Goal: Task Accomplishment & Management: Complete application form

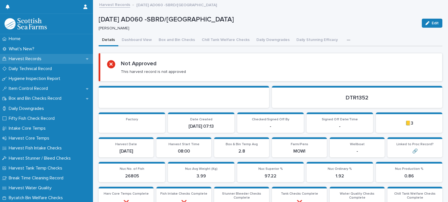
click at [26, 59] on p "Harvest Records" at bounding box center [25, 58] width 39 height 5
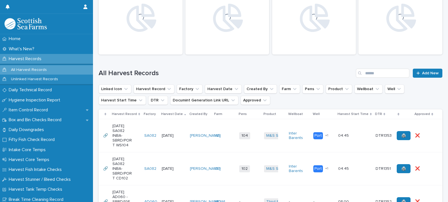
scroll to position [106, 0]
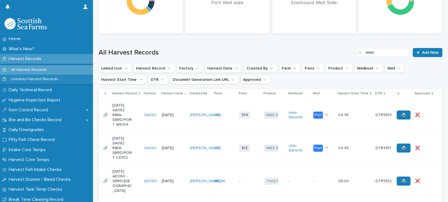
click at [418, 57] on div "All Harvest Records Add New" at bounding box center [271, 50] width 344 height 27
click at [422, 54] on span "Add New" at bounding box center [430, 52] width 17 height 4
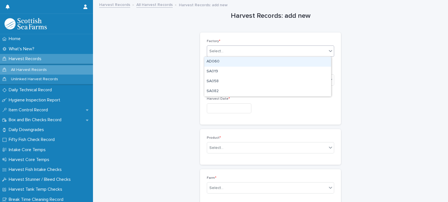
click at [224, 54] on div "Select..." at bounding box center [267, 51] width 120 height 9
click at [219, 61] on div "AD060" at bounding box center [267, 62] width 127 height 10
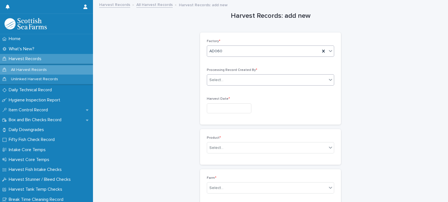
click at [220, 81] on div "Select..." at bounding box center [217, 80] width 14 height 6
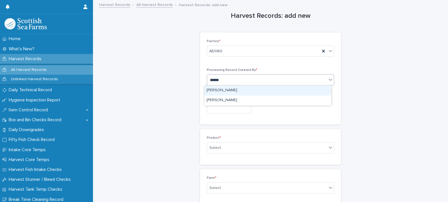
type input "*******"
click at [227, 90] on div "[PERSON_NAME]" at bounding box center [267, 90] width 127 height 10
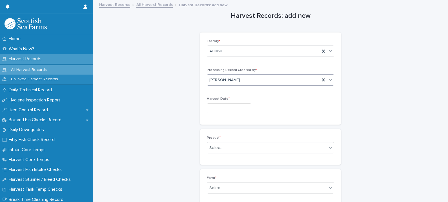
click at [228, 107] on input "text" at bounding box center [229, 108] width 45 height 10
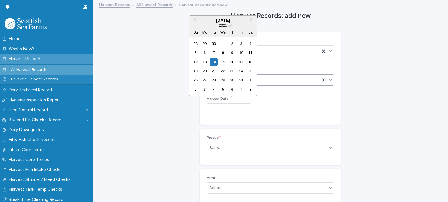
click at [216, 61] on div "14" at bounding box center [214, 62] width 8 height 8
type input "**********"
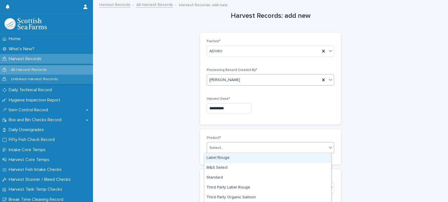
click at [225, 145] on div "Select..." at bounding box center [267, 147] width 120 height 9
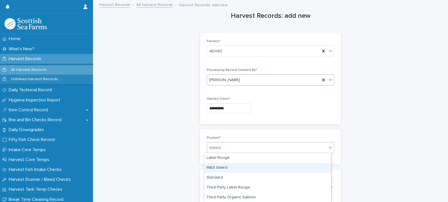
scroll to position [20, 0]
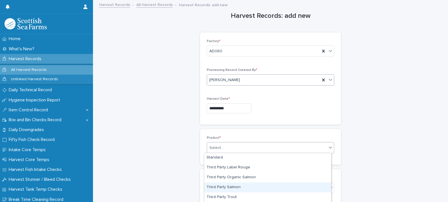
click at [227, 188] on div "Third Party Salmon" at bounding box center [267, 187] width 127 height 10
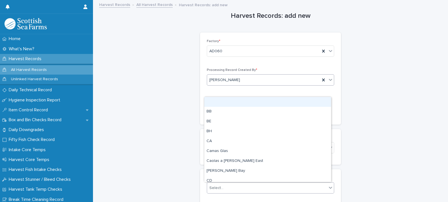
click at [229, 188] on div "Select..." at bounding box center [267, 187] width 120 height 9
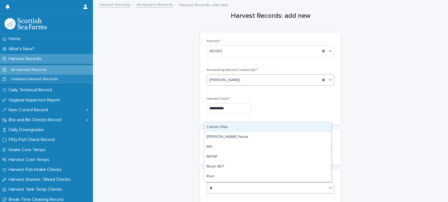
type input "**"
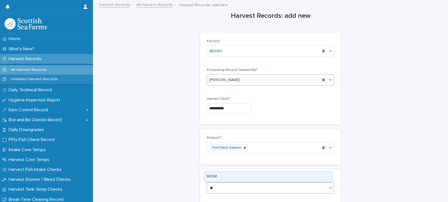
click at [226, 175] on div "MOWI" at bounding box center [267, 176] width 127 height 10
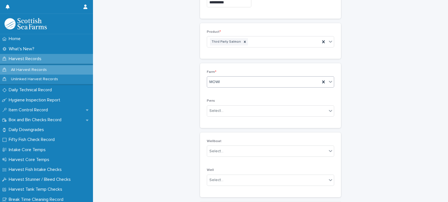
scroll to position [176, 0]
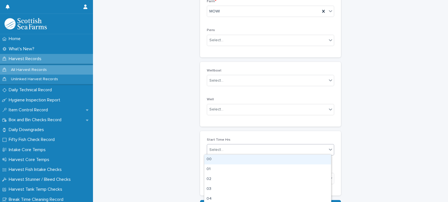
click at [225, 151] on div "Select..." at bounding box center [267, 149] width 120 height 9
click at [217, 164] on div "07" at bounding box center [267, 164] width 127 height 10
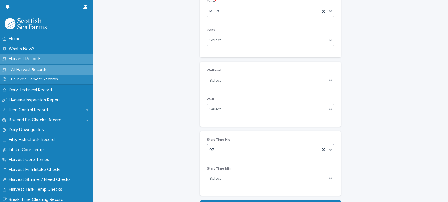
click at [227, 179] on div "Select..." at bounding box center [267, 178] width 120 height 9
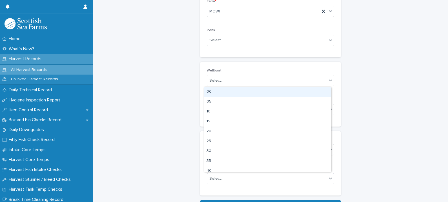
click at [213, 93] on div "00" at bounding box center [267, 92] width 127 height 10
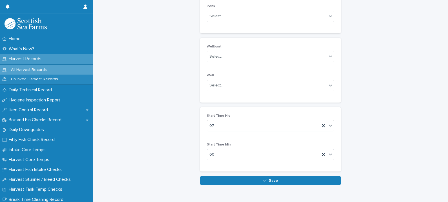
scroll to position [212, 0]
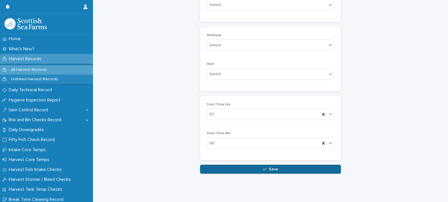
click at [284, 169] on button "Save" at bounding box center [270, 168] width 141 height 9
